Goal: Task Accomplishment & Management: Use online tool/utility

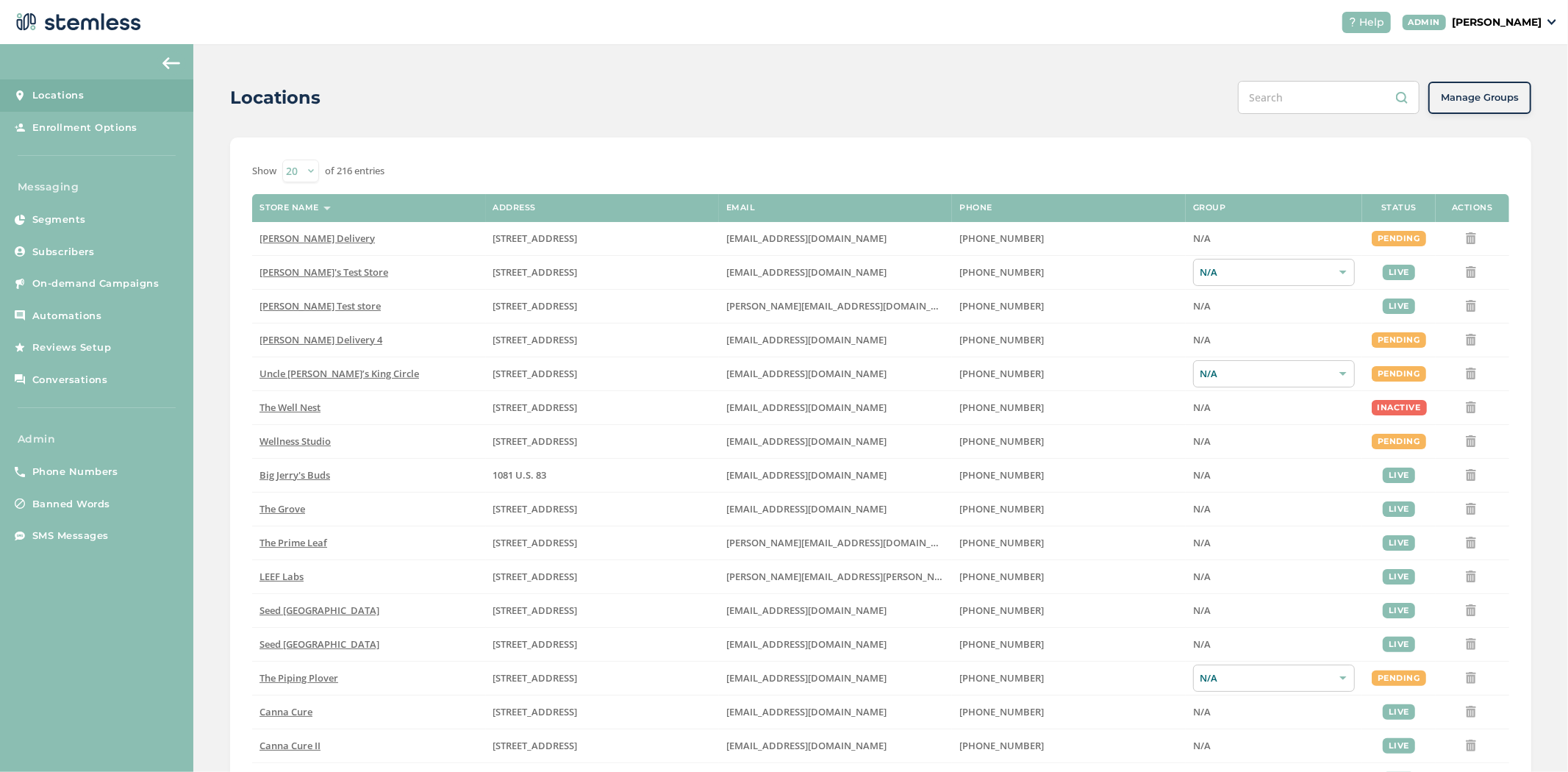
click at [1493, 15] on p "[PERSON_NAME]" at bounding box center [1497, 22] width 90 height 15
click at [1505, 107] on span "Impersonate" at bounding box center [1504, 105] width 72 height 15
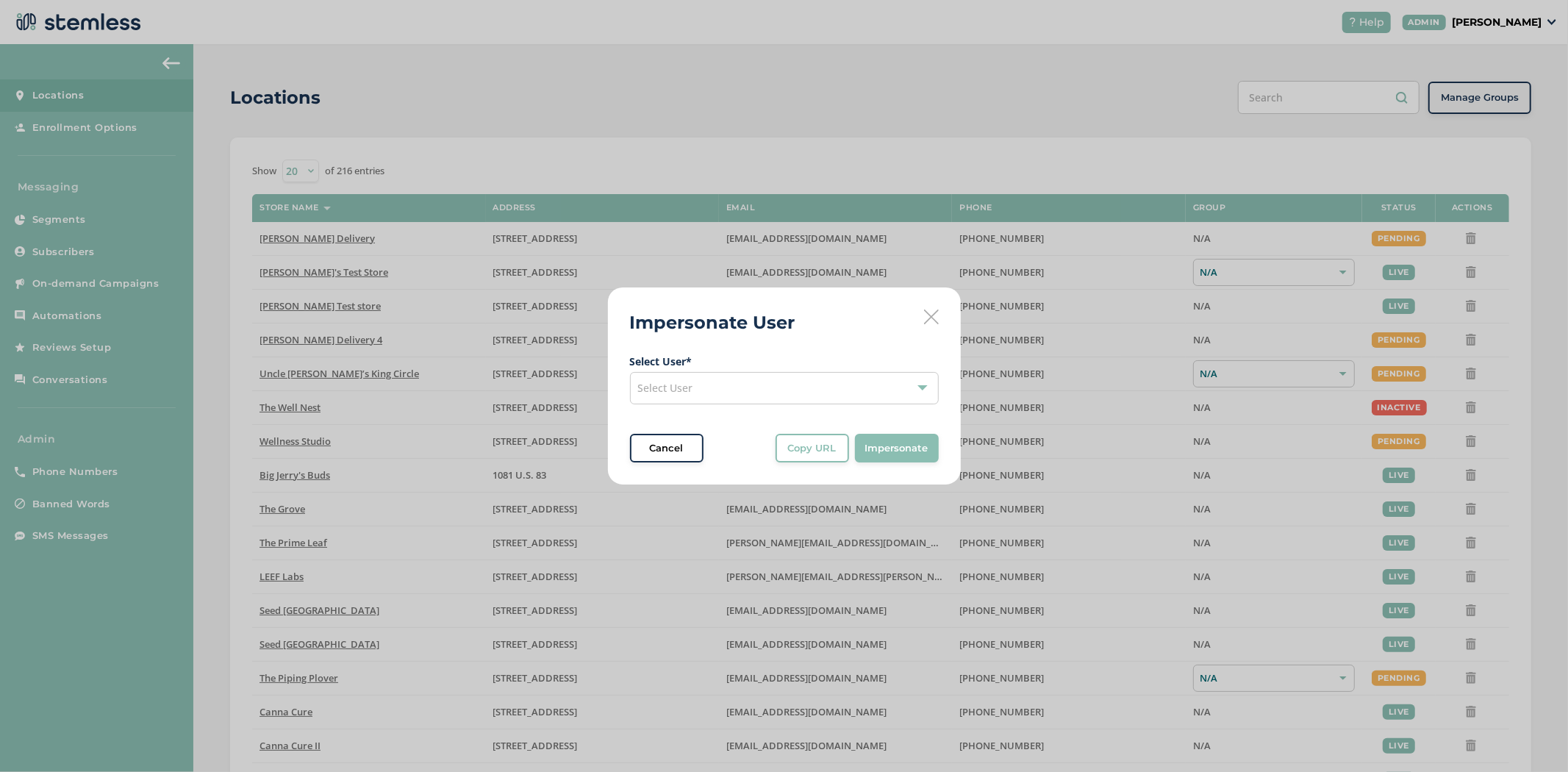
click at [870, 392] on div "Select User" at bounding box center [784, 388] width 309 height 32
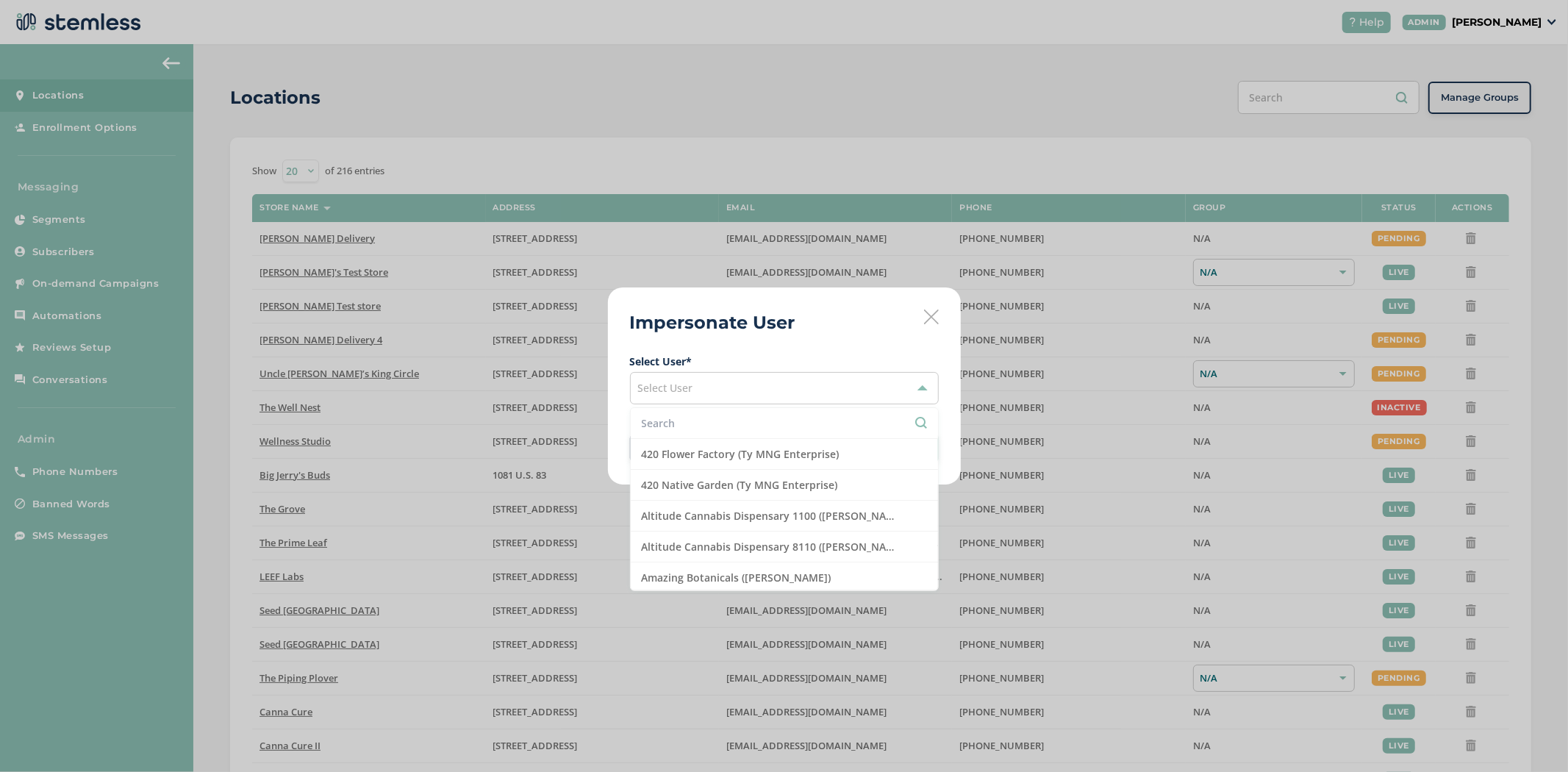
click at [844, 422] on input "text" at bounding box center [784, 422] width 286 height 15
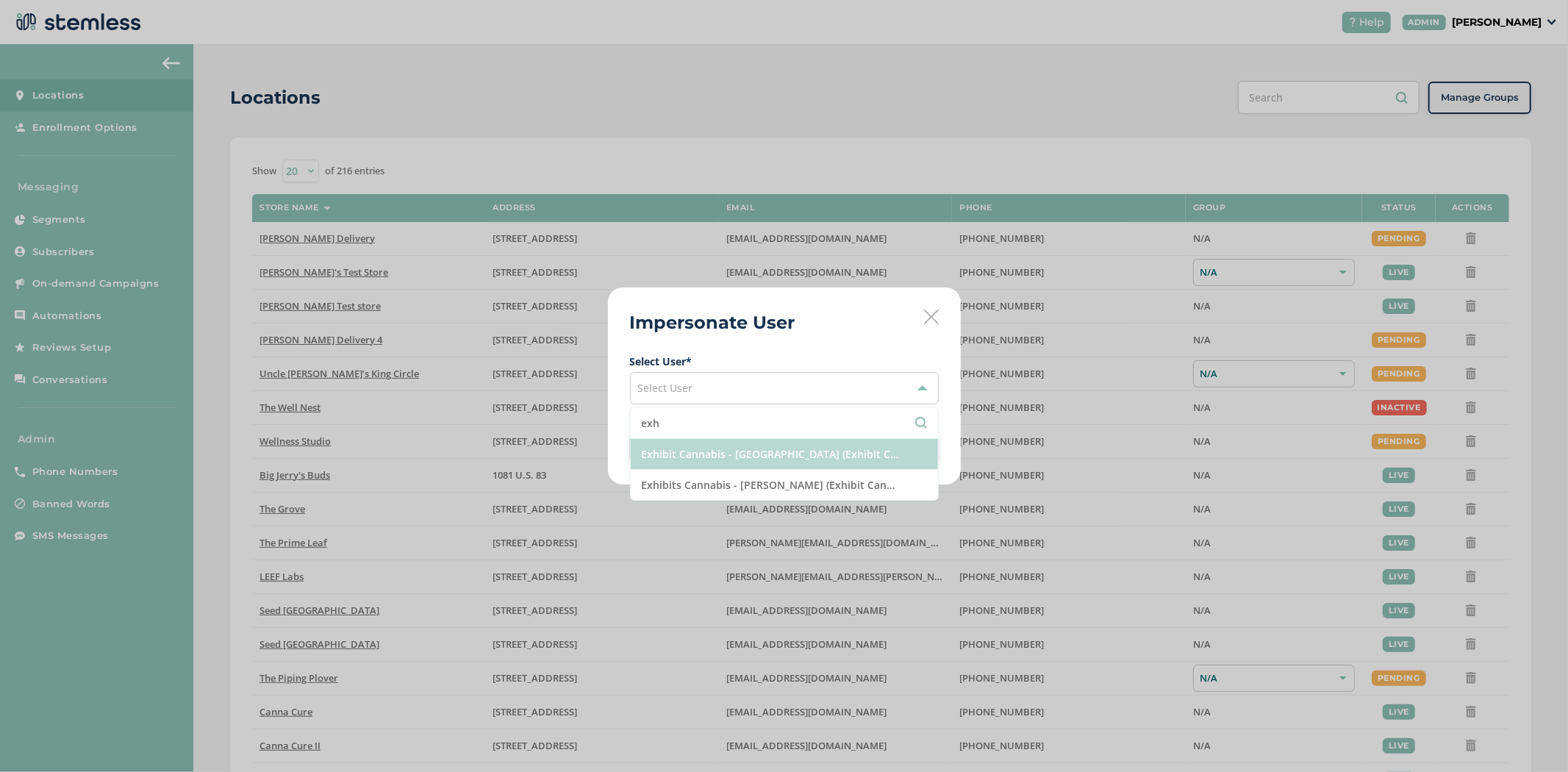
type input "exh"
click at [831, 457] on li "Exhibit Cannabis - [GEOGRAPHIC_DATA] (Exhibit Cannabis)" at bounding box center [784, 454] width 307 height 31
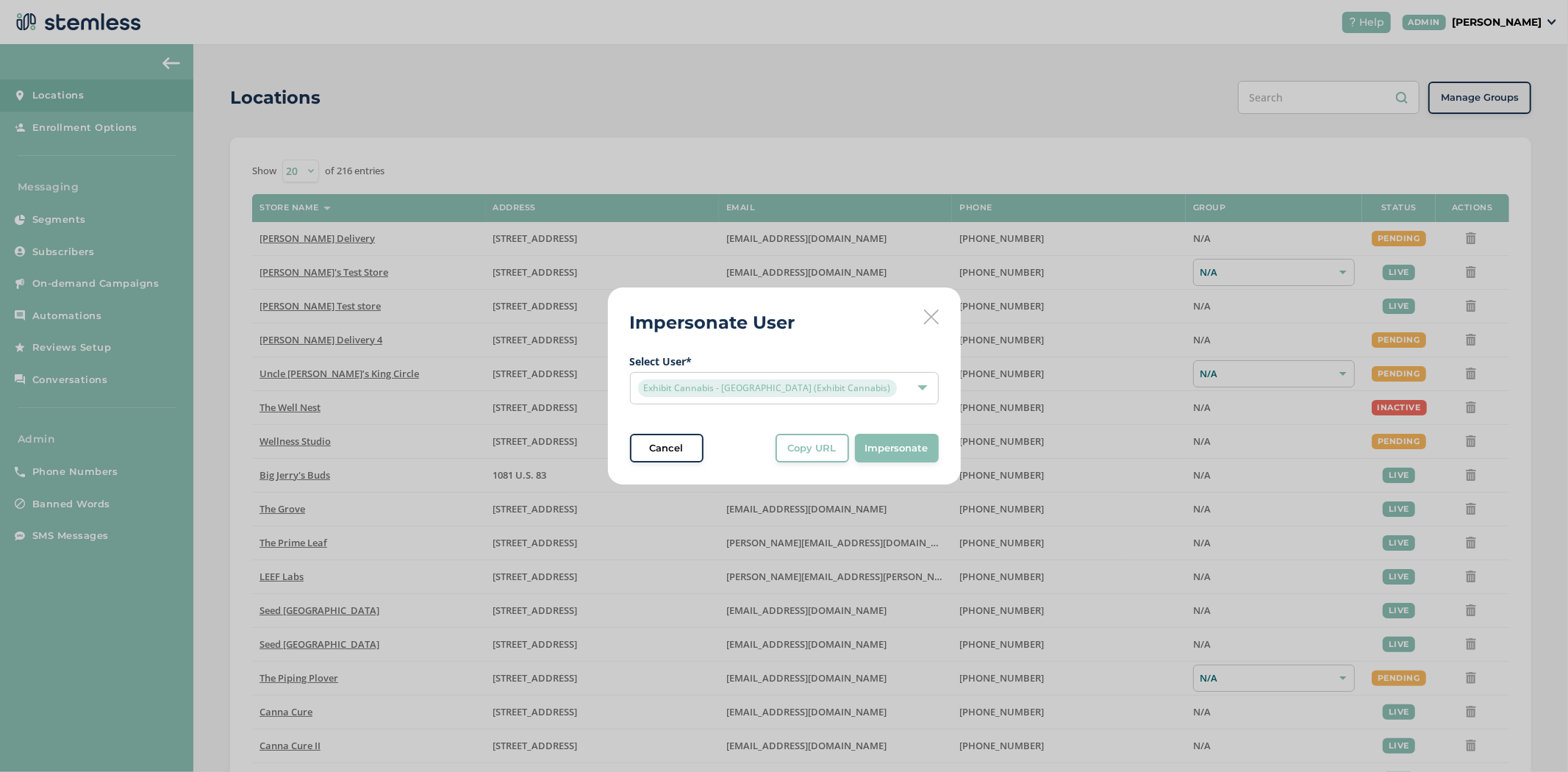
click at [937, 431] on span "Select User * Exhibit Cannabis - [GEOGRAPHIC_DATA] (Exhibit Cannabis) Cancel Co…" at bounding box center [784, 408] width 309 height 109
click at [913, 444] on span "Impersonate" at bounding box center [897, 448] width 63 height 15
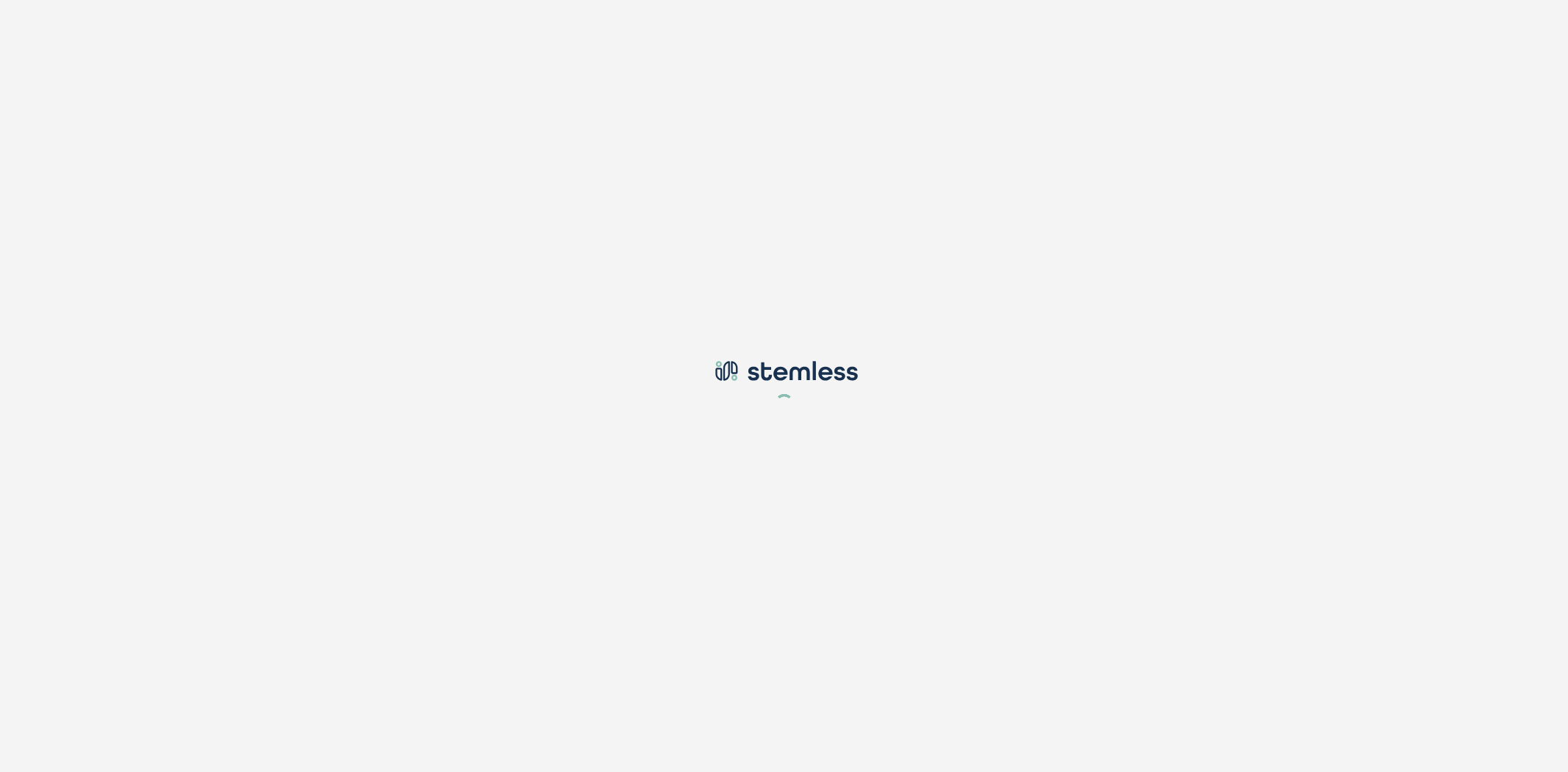
type input "[PERSON_NAME][EMAIL_ADDRESS][DOMAIN_NAME]"
